Goal: Navigation & Orientation: Go to known website

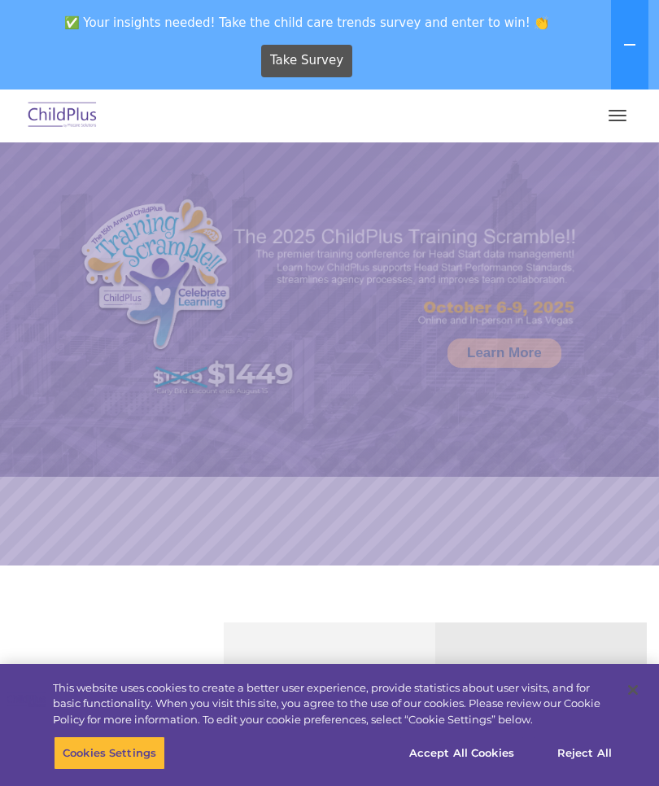
select select "MEDIUM"
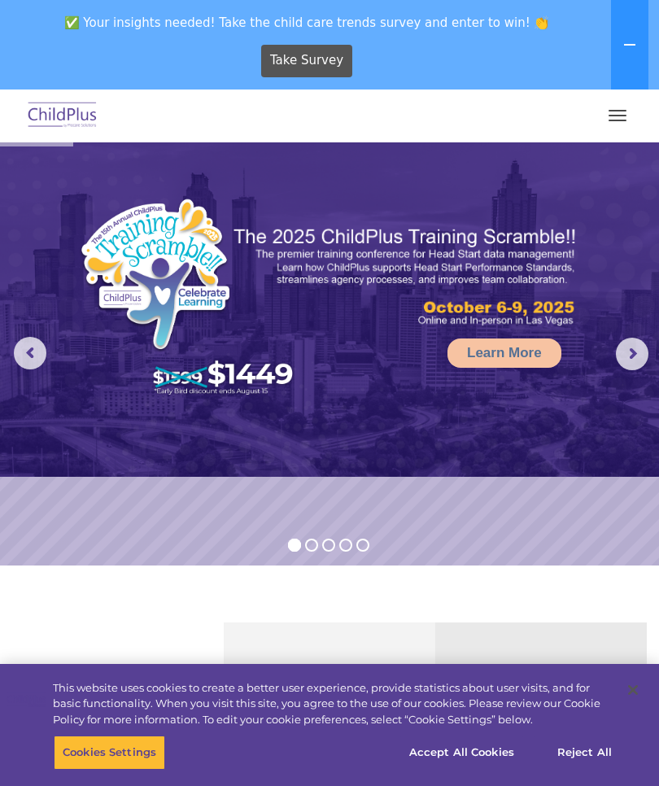
click at [616, 119] on button "button" at bounding box center [618, 116] width 34 height 26
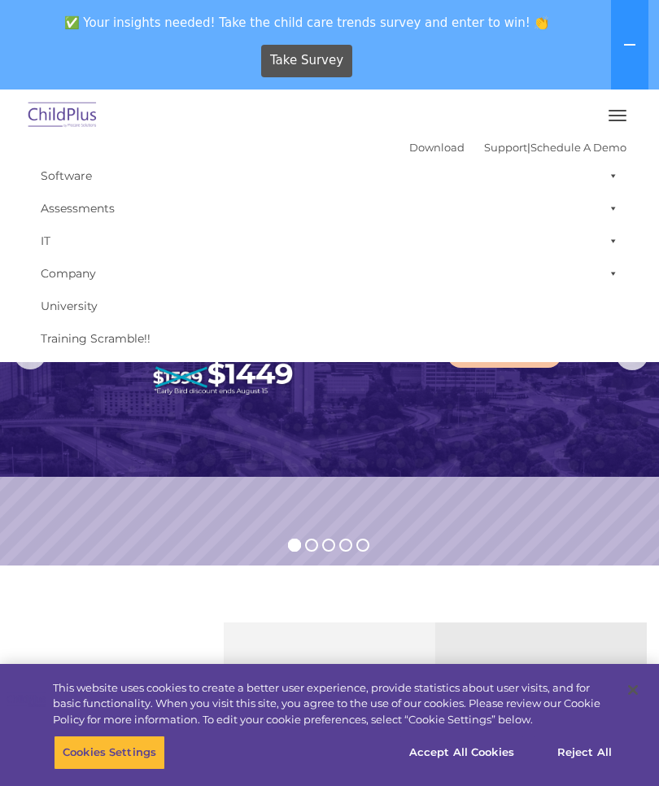
click at [497, 460] on img at bounding box center [329, 309] width 659 height 335
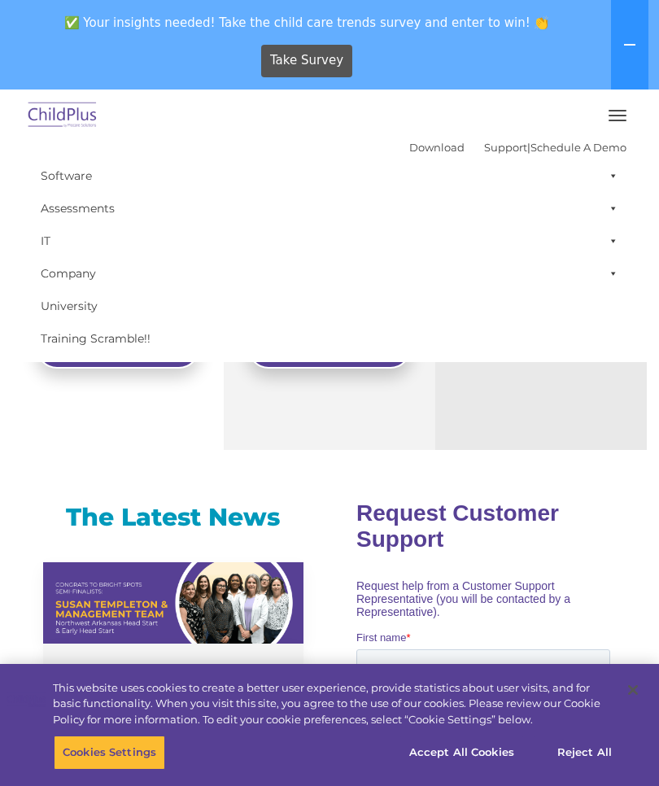
scroll to position [671, 0]
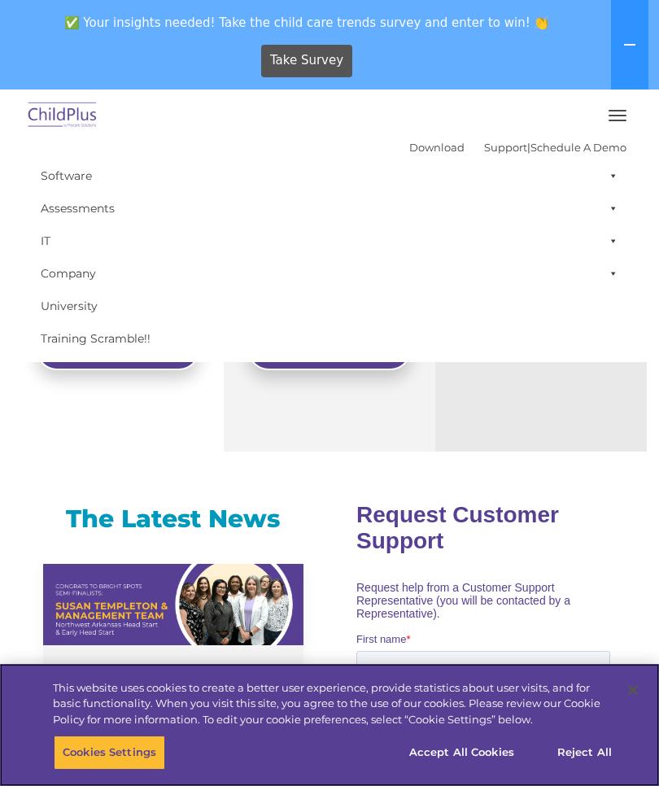
click at [492, 750] on button "Accept All Cookies" at bounding box center [462, 753] width 123 height 34
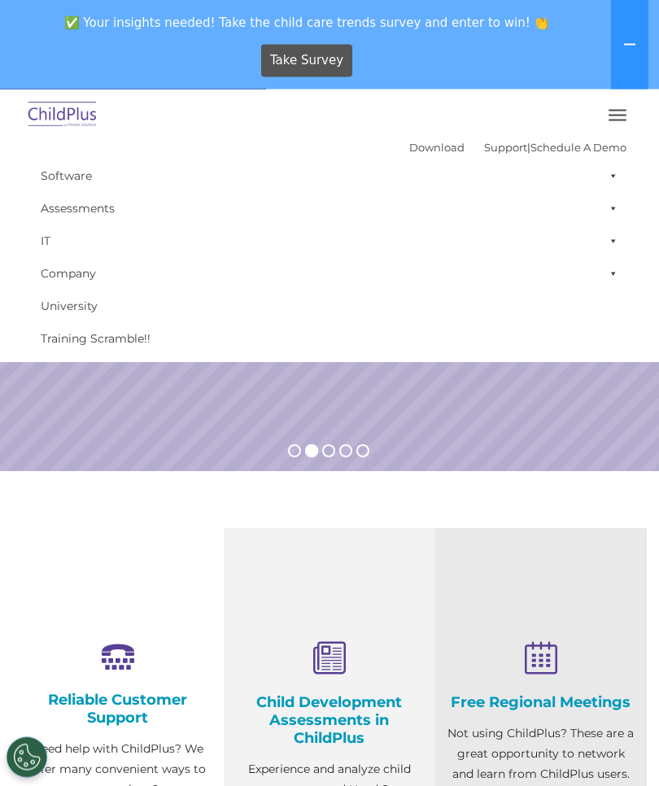
scroll to position [0, 0]
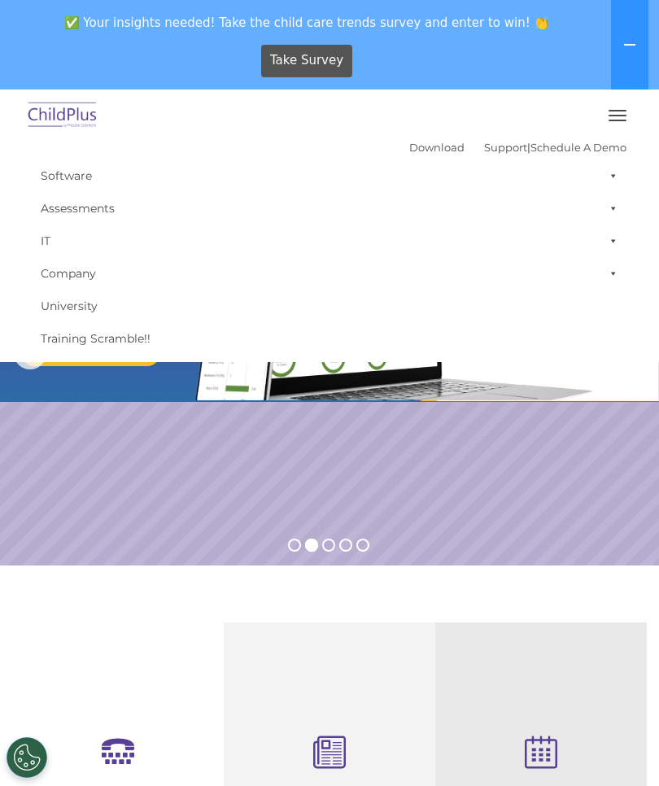
click at [632, 38] on icon at bounding box center [630, 44] width 13 height 13
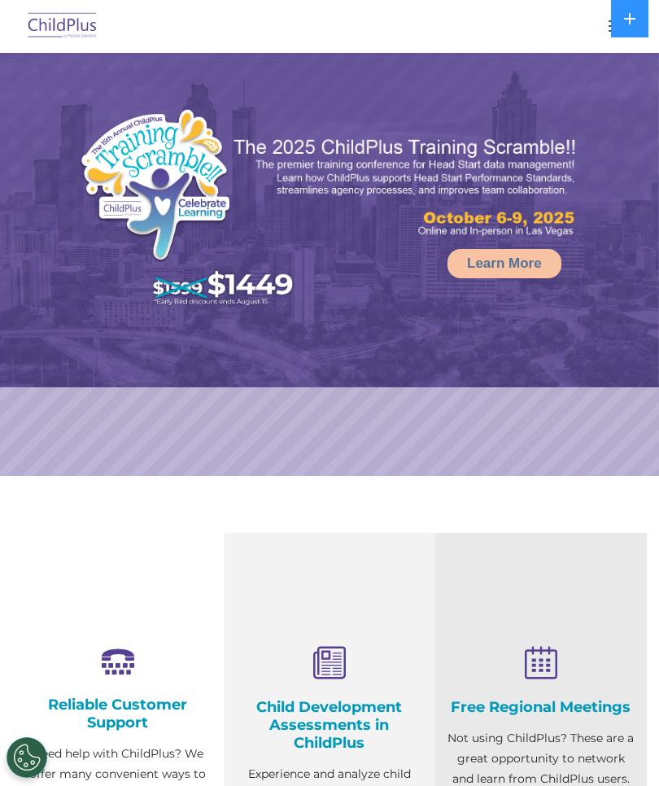
select select "MEDIUM"
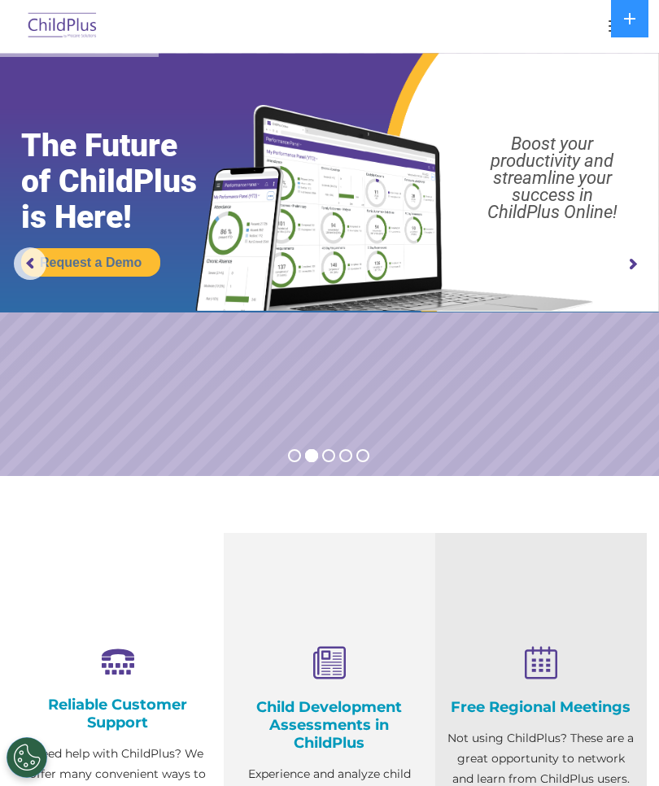
click at [602, 36] on button "button" at bounding box center [618, 26] width 34 height 26
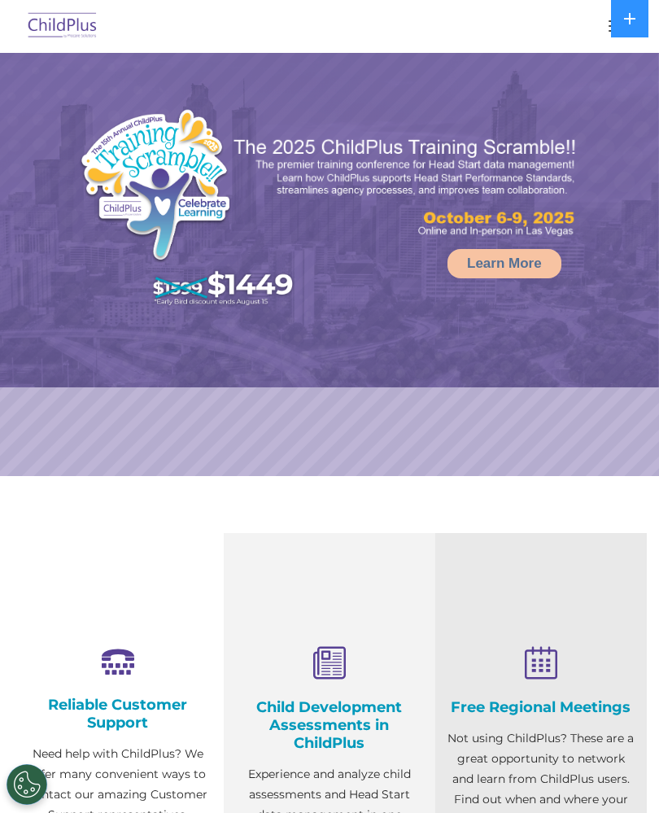
select select "MEDIUM"
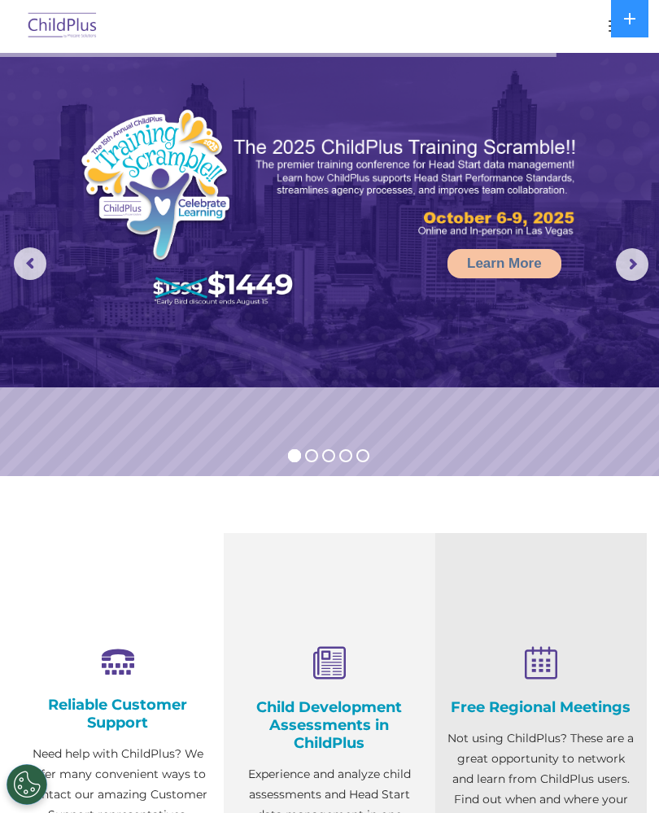
click at [64, 22] on img at bounding box center [62, 26] width 77 height 38
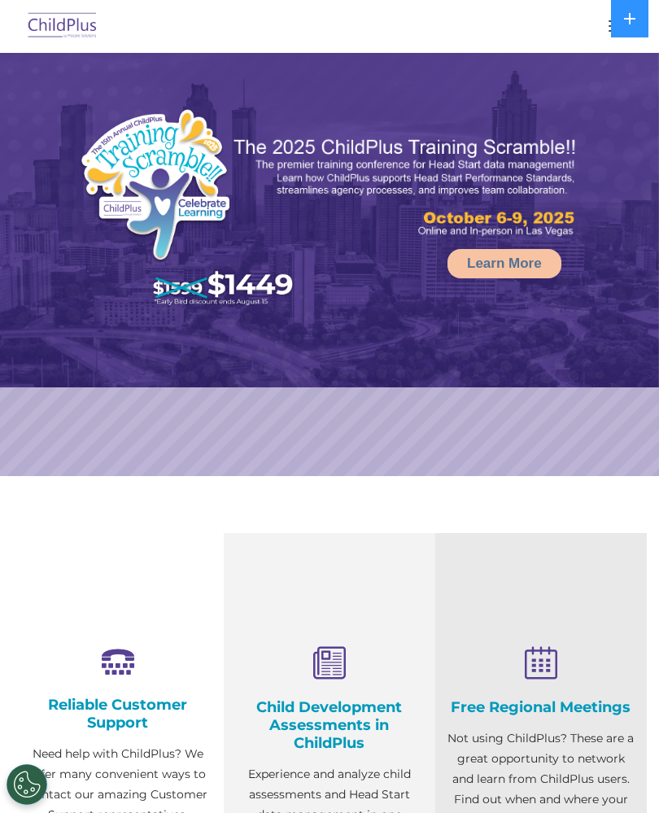
select select "MEDIUM"
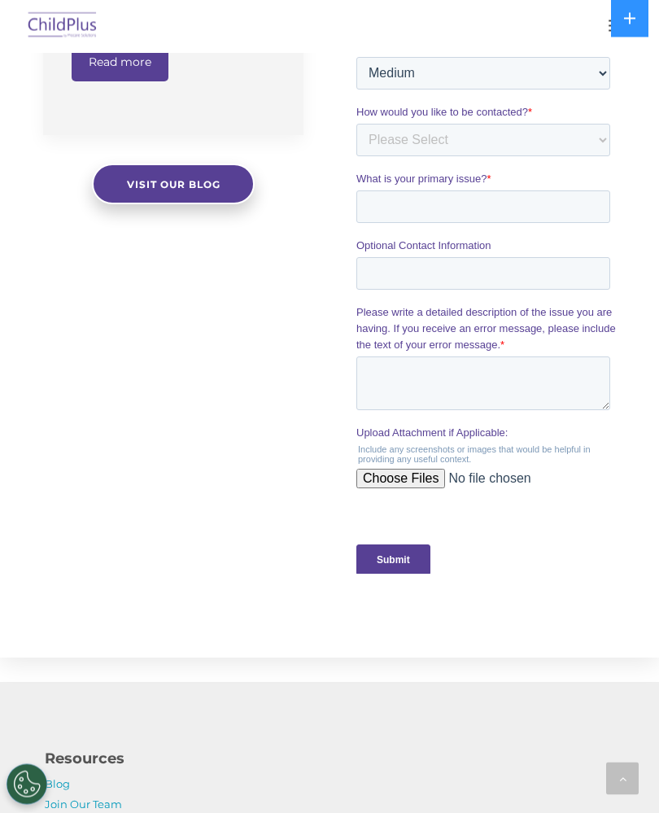
scroll to position [1443, 0]
